Goal: Register for event/course

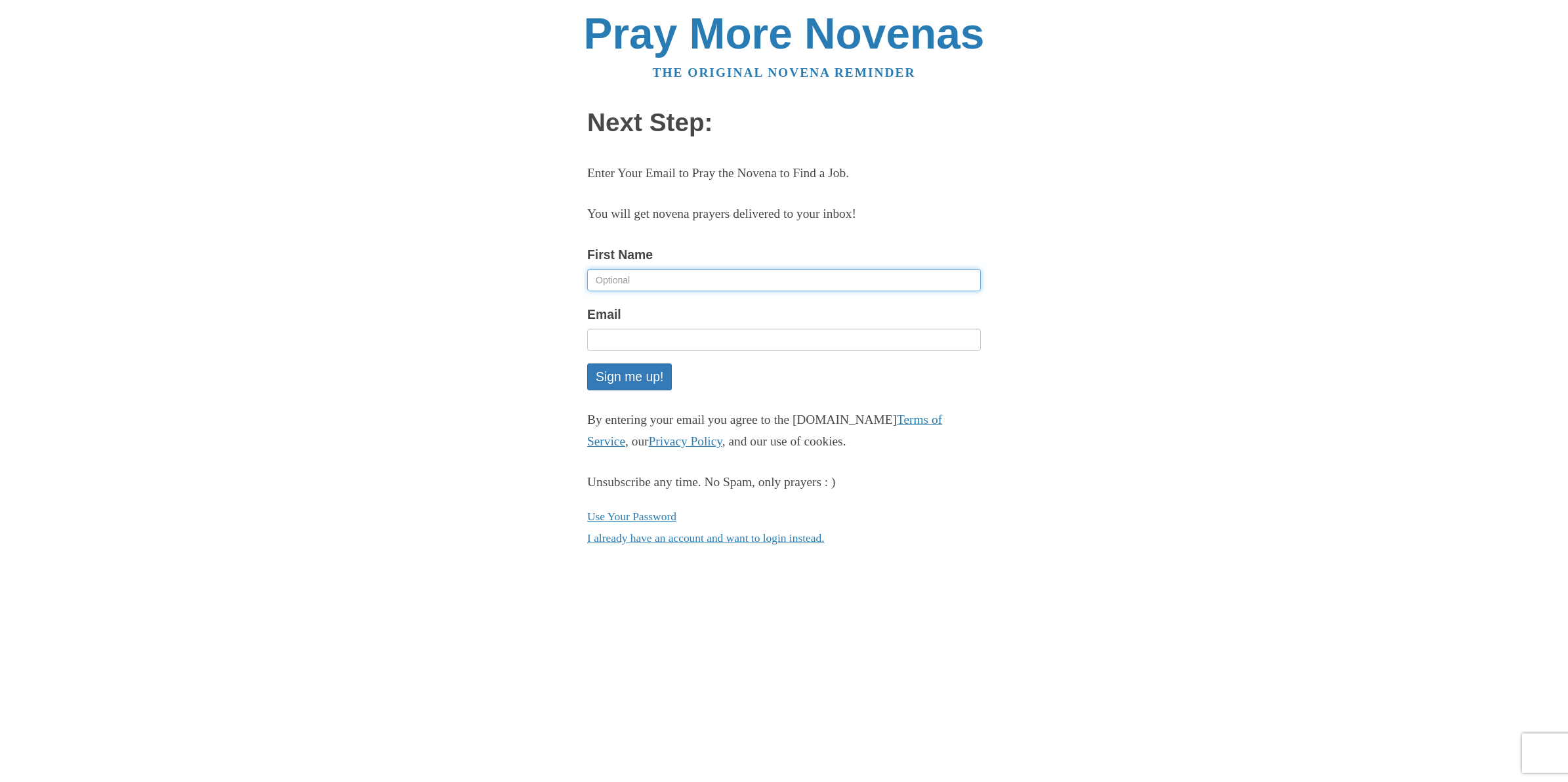
click at [733, 272] on input "First Name" at bounding box center [784, 280] width 393 height 23
type input "Juanita"
type input "jllsimpson1@gmail.com"
click at [622, 381] on button "Sign me up!" at bounding box center [629, 377] width 85 height 27
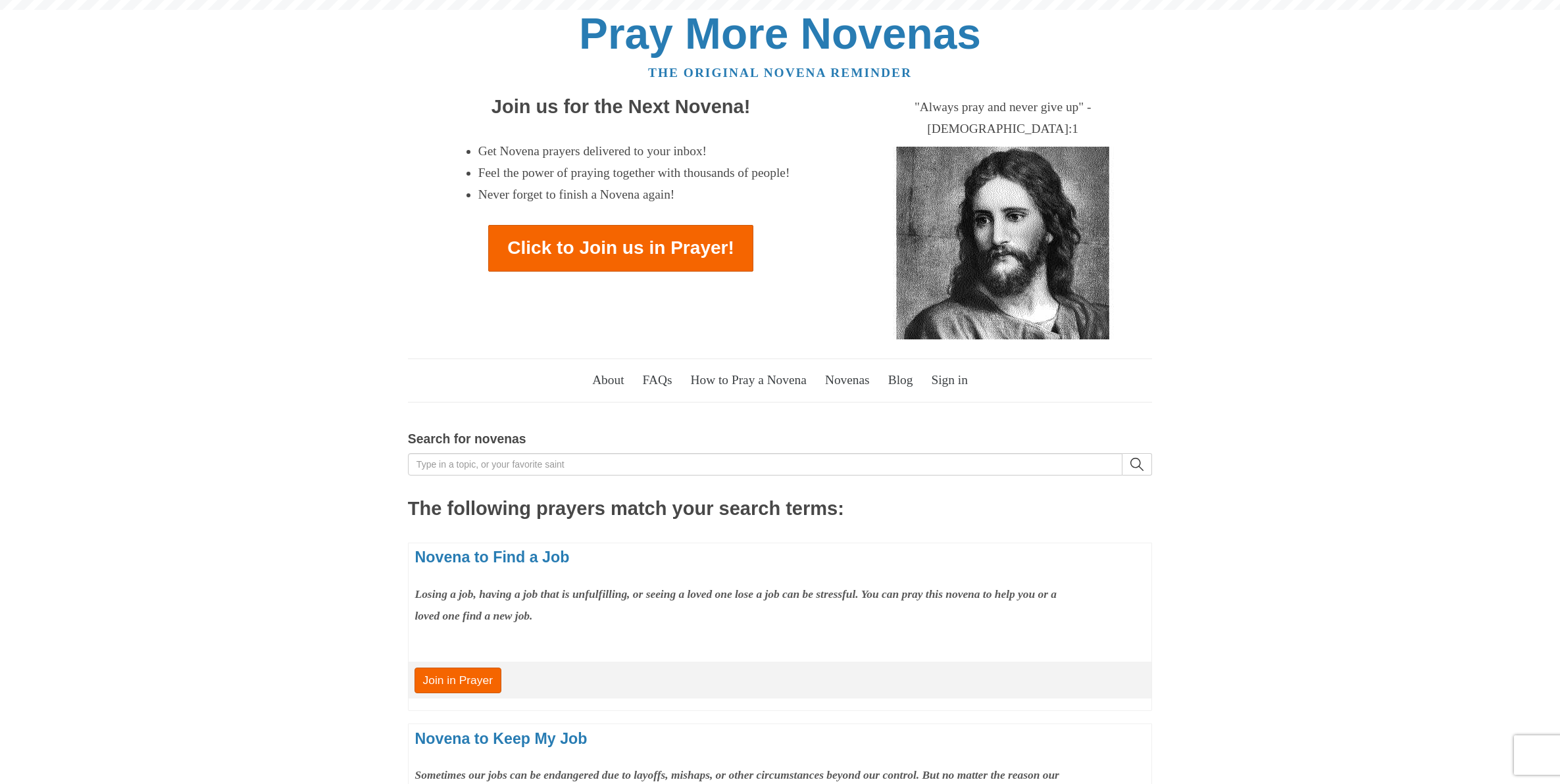
scroll to position [405, 0]
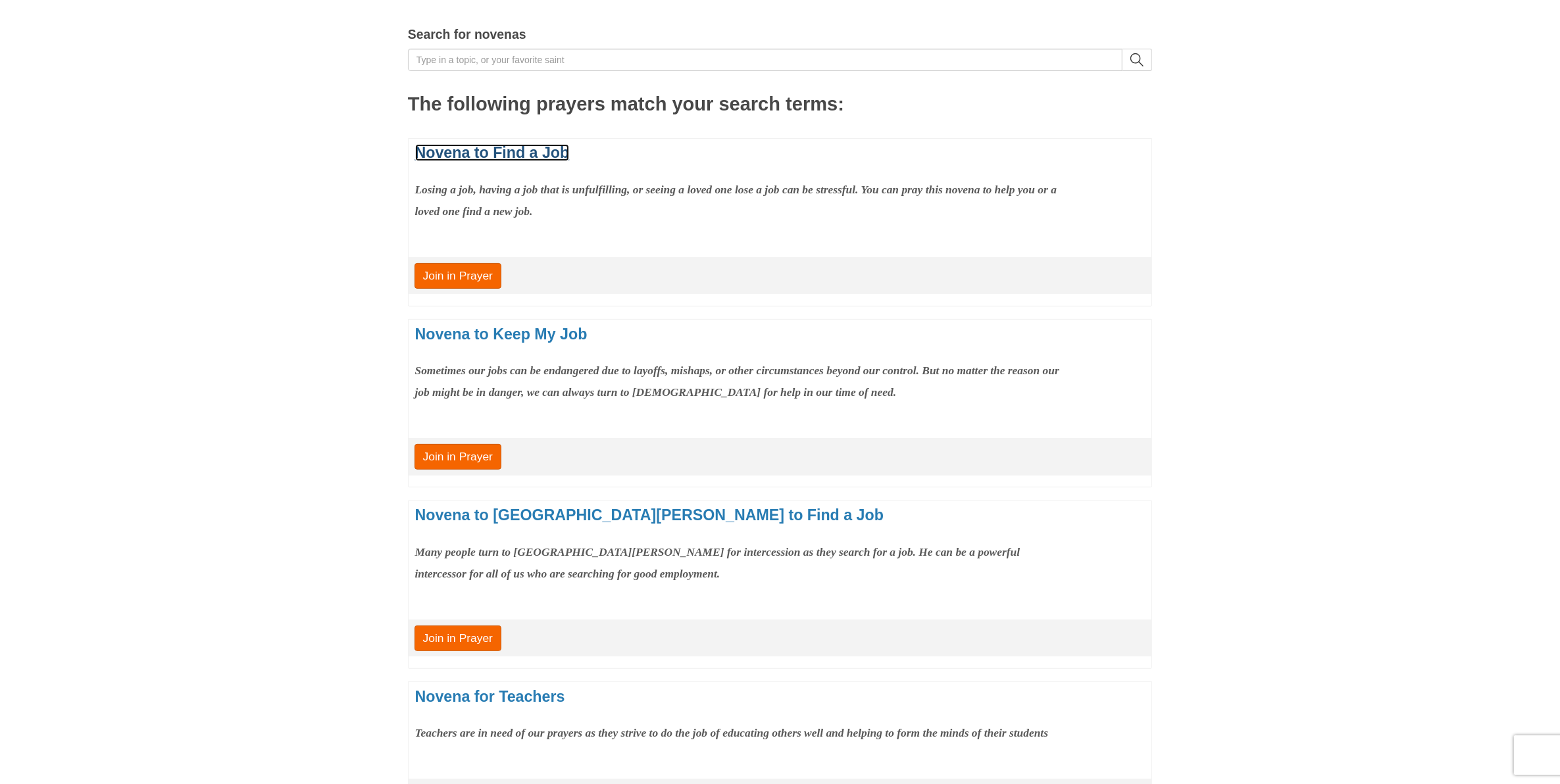
click at [519, 144] on link "Novena to Find a Job" at bounding box center [492, 153] width 154 height 17
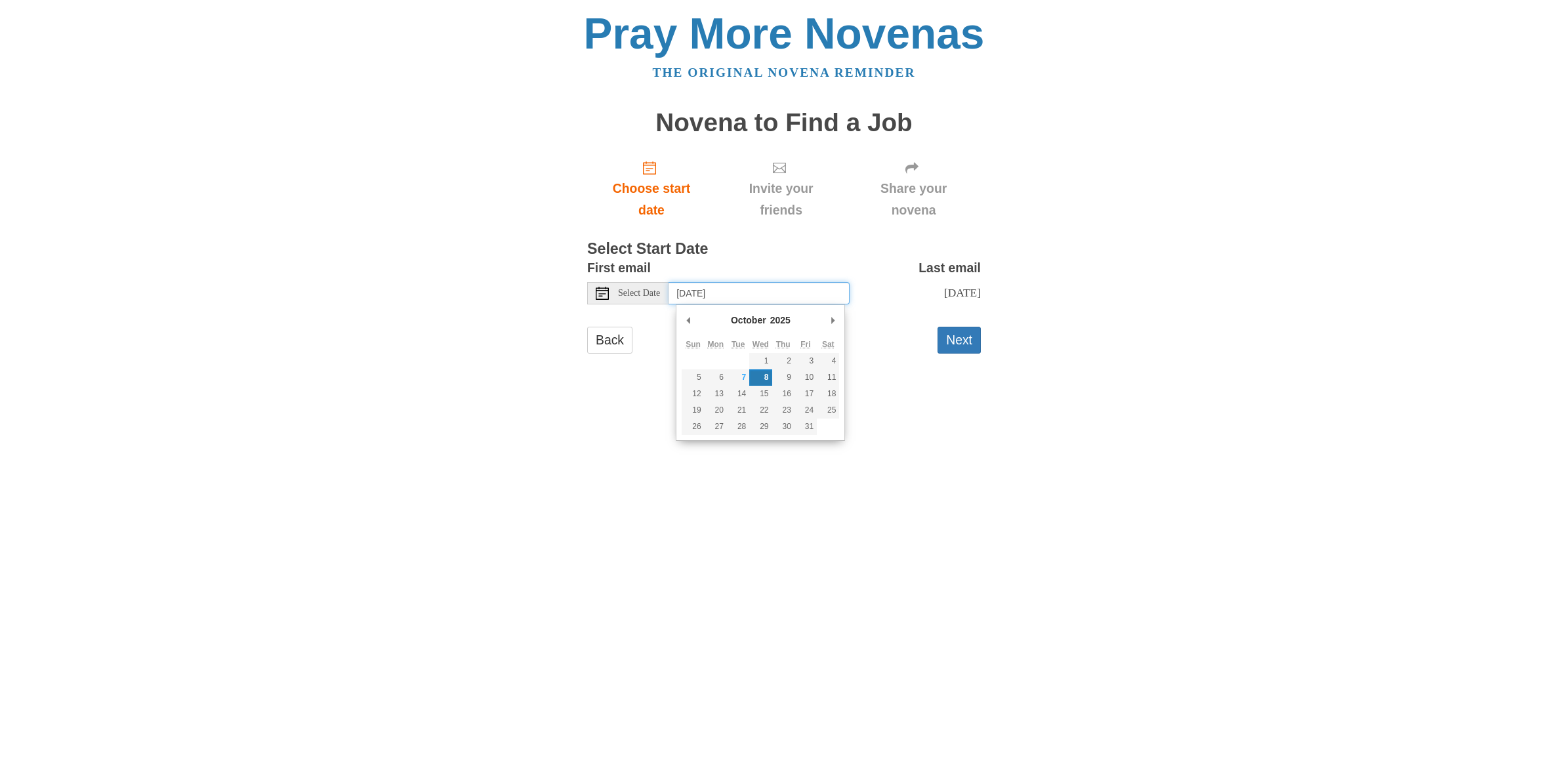
click at [761, 288] on input "Wednesday, October 8th" at bounding box center [758, 293] width 181 height 23
type input "Tuesday, October 7th"
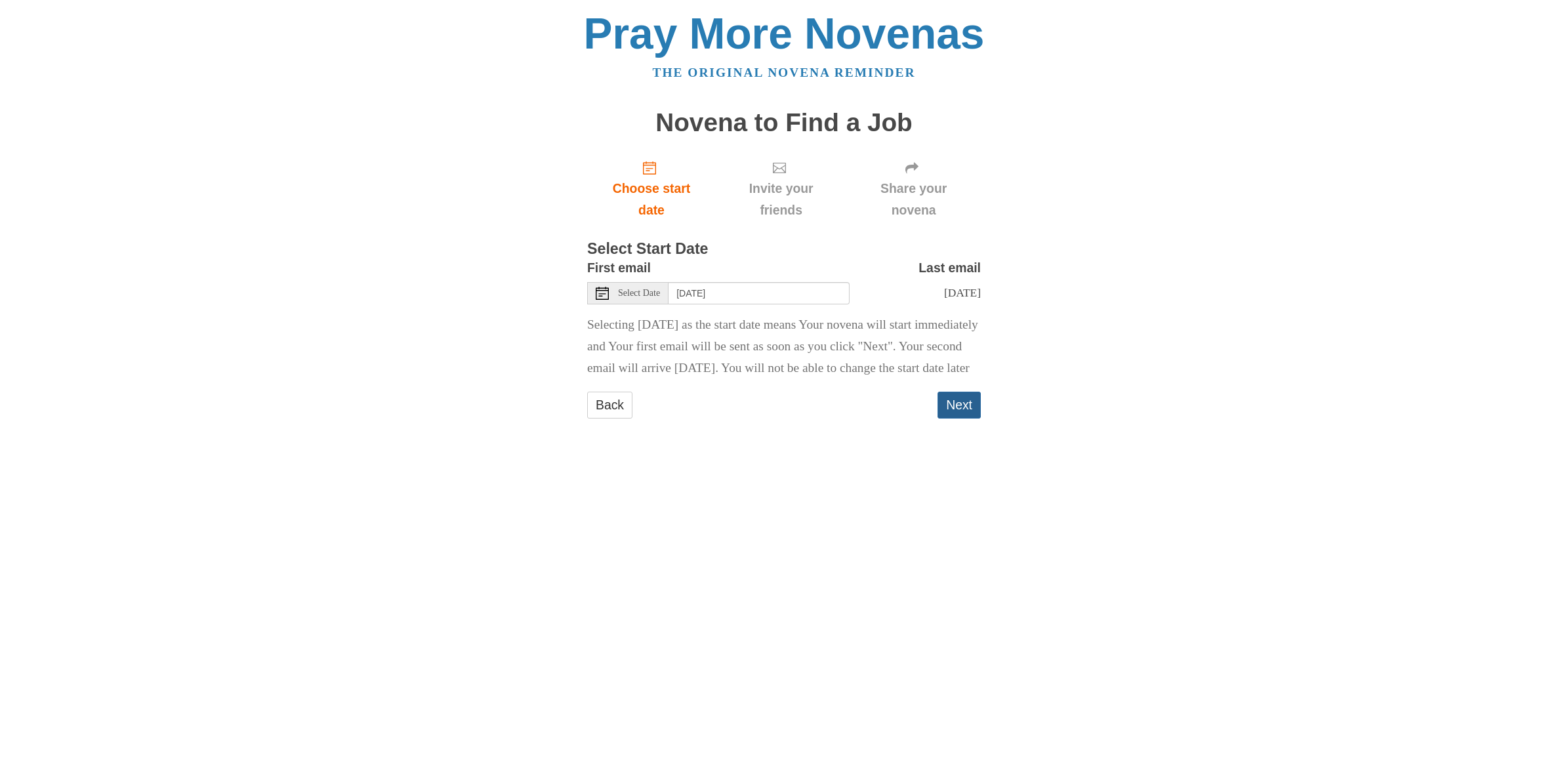
click at [969, 419] on button "Next" at bounding box center [959, 405] width 44 height 27
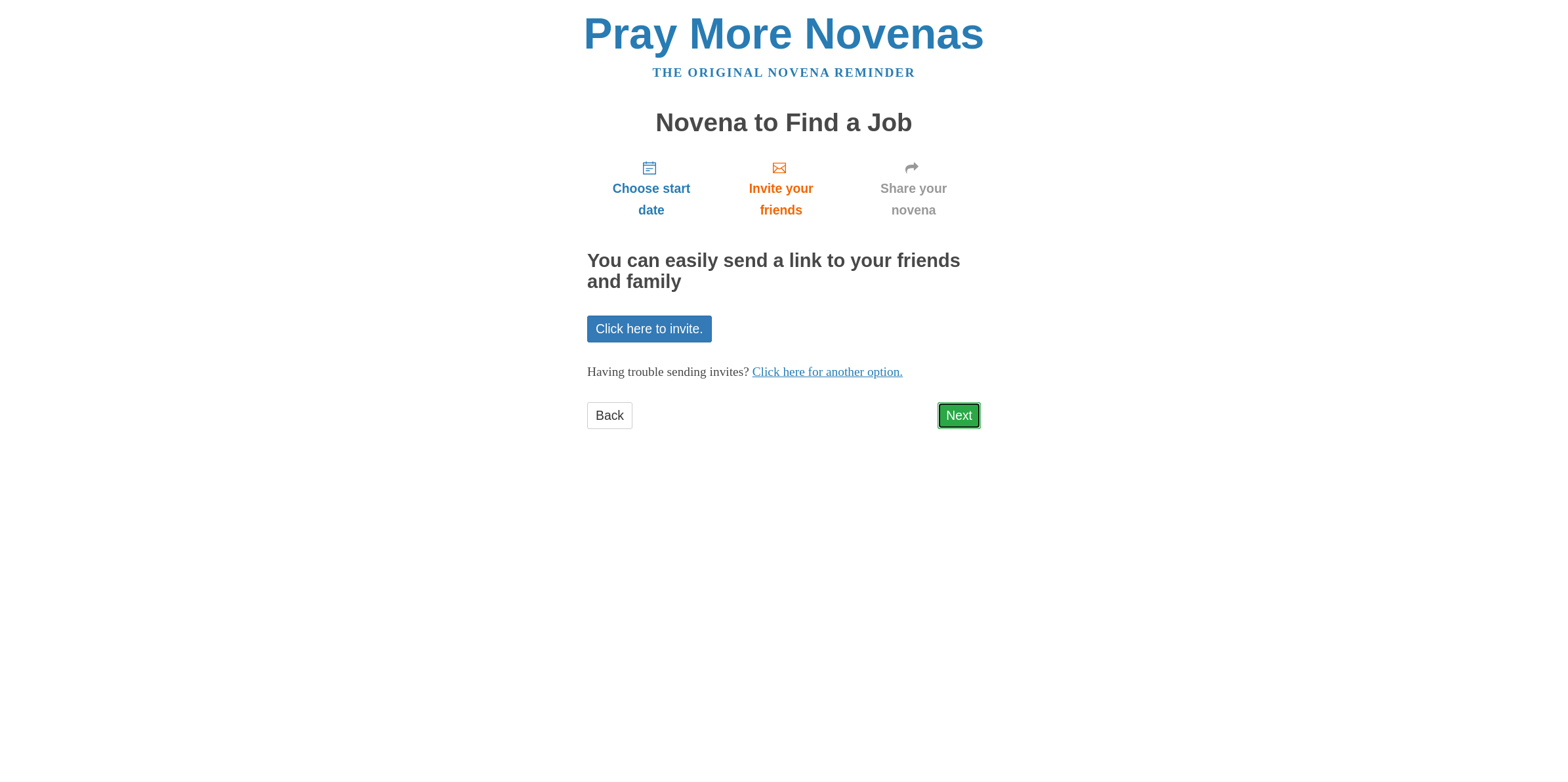
click at [960, 411] on link "Next" at bounding box center [959, 415] width 44 height 27
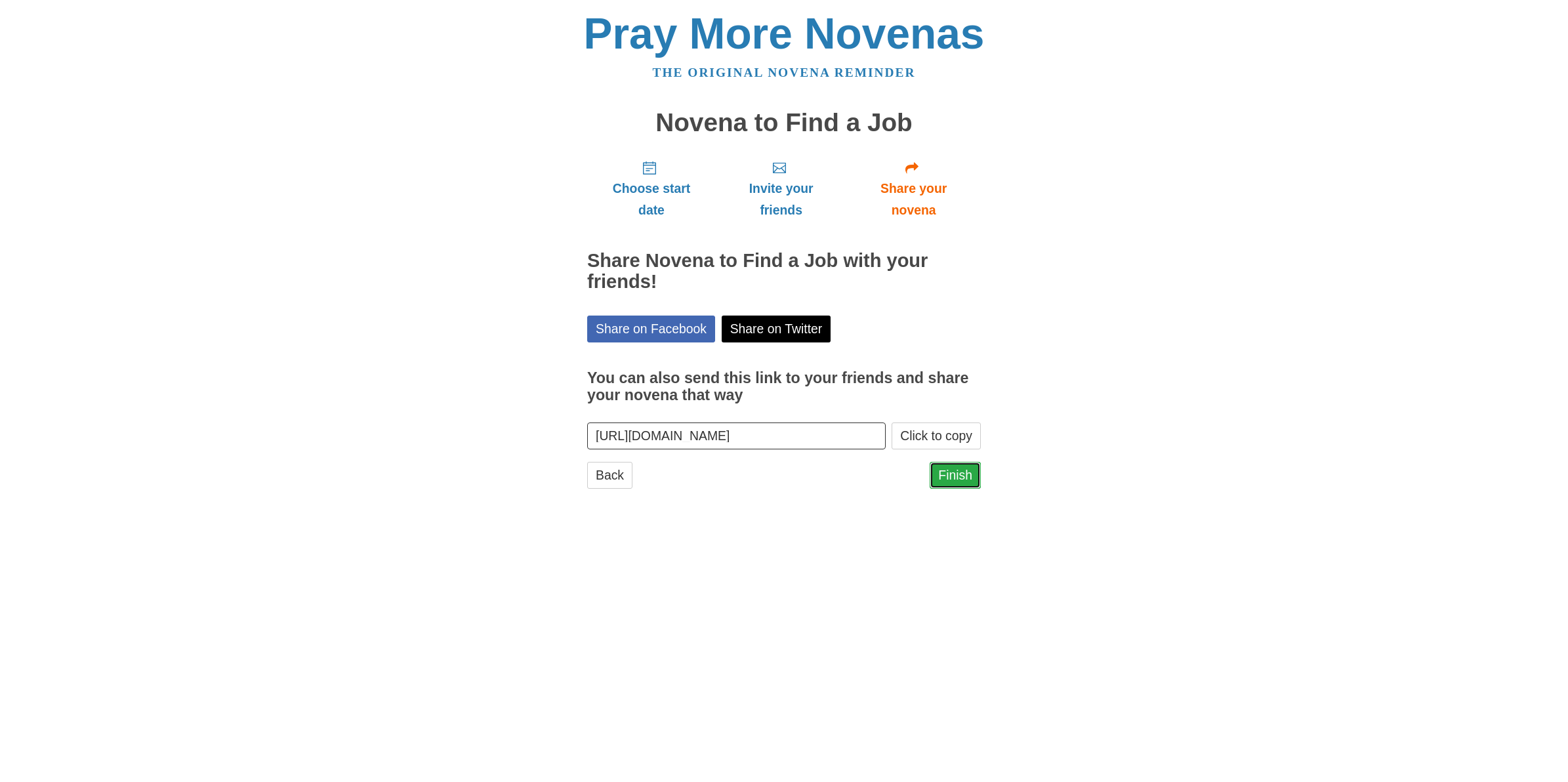
click at [959, 480] on link "Finish" at bounding box center [955, 475] width 51 height 27
